Goal: Information Seeking & Learning: Learn about a topic

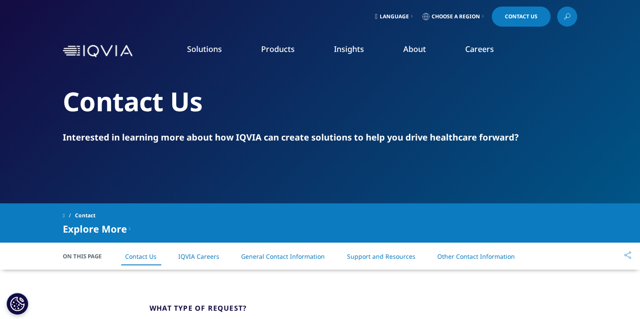
click at [198, 119] on link "Our Story" at bounding box center [248, 117] width 157 height 10
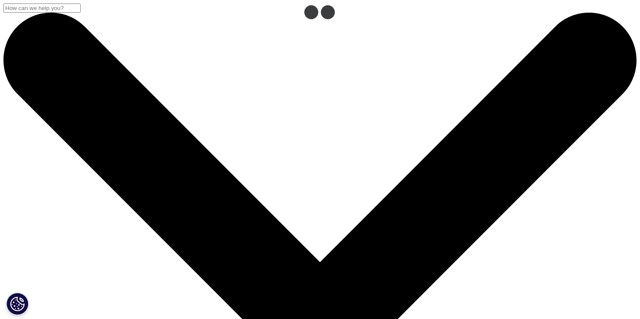
drag, startPoint x: 136, startPoint y: 54, endPoint x: 87, endPoint y: 56, distance: 49.7
copy div
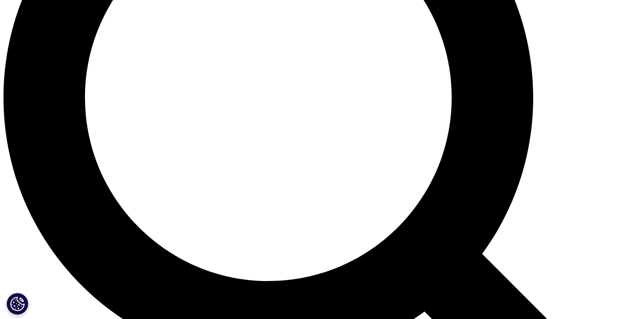
scroll to position [872, 0]
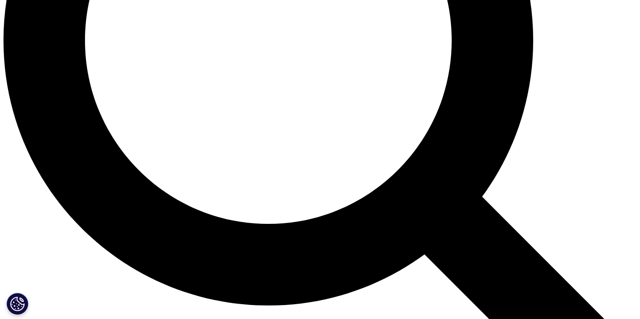
drag, startPoint x: 470, startPoint y: 139, endPoint x: 415, endPoint y: 132, distance: 55.5
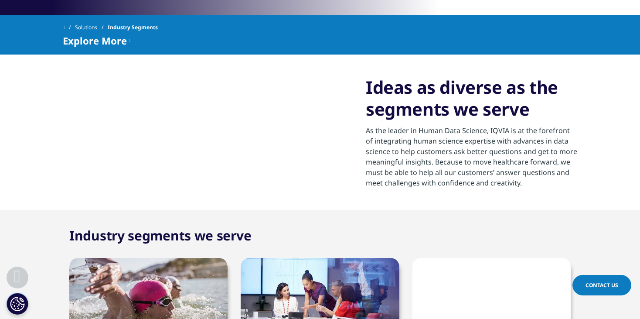
scroll to position [392, 0]
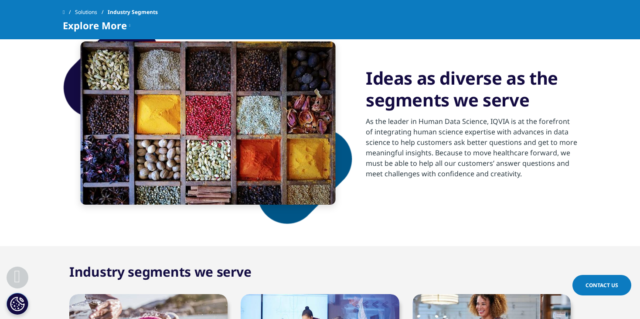
drag, startPoint x: 529, startPoint y: 173, endPoint x: 362, endPoint y: 123, distance: 173.8
click at [362, 123] on div "Ideas as diverse as the segments we serve As the leader in Human Data Science, …" at bounding box center [320, 123] width 514 height 246
copy div "As the leader in Human Data Science, IQVIA is at the forefront of integrating h…"
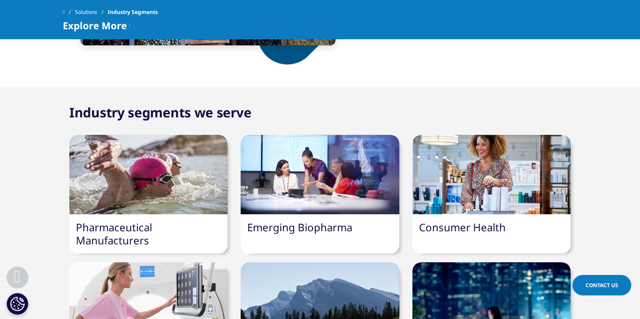
scroll to position [567, 0]
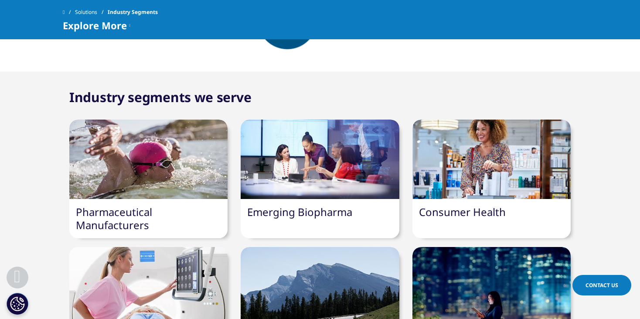
click at [117, 218] on link "Pharmaceutical Manufacturers" at bounding box center [114, 217] width 76 height 27
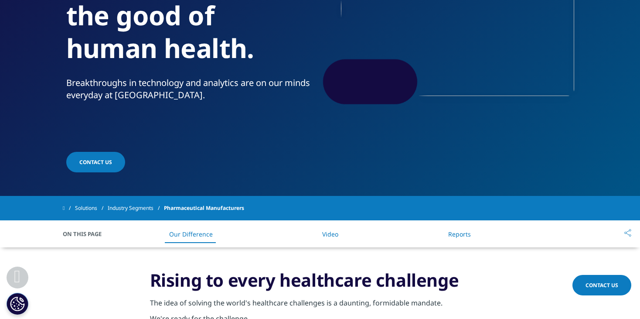
scroll to position [174, 0]
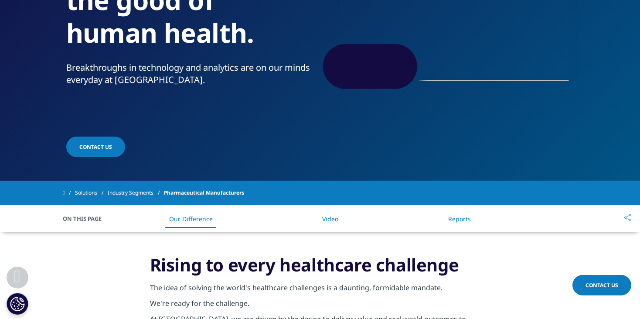
click at [327, 269] on h3 "Rising to every healthcare challenge" at bounding box center [320, 268] width 340 height 28
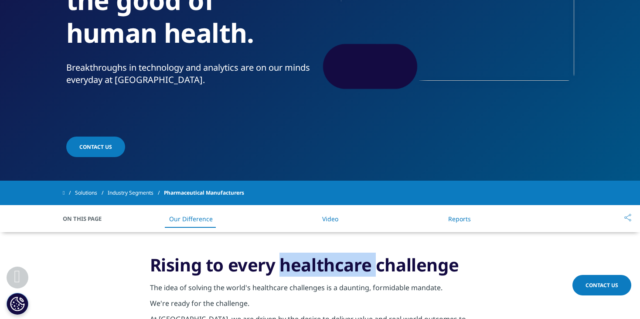
click at [327, 269] on h3 "Rising to every healthcare challenge" at bounding box center [320, 268] width 340 height 28
copy h3 "healthcare"
